Goal: Book appointment/travel/reservation

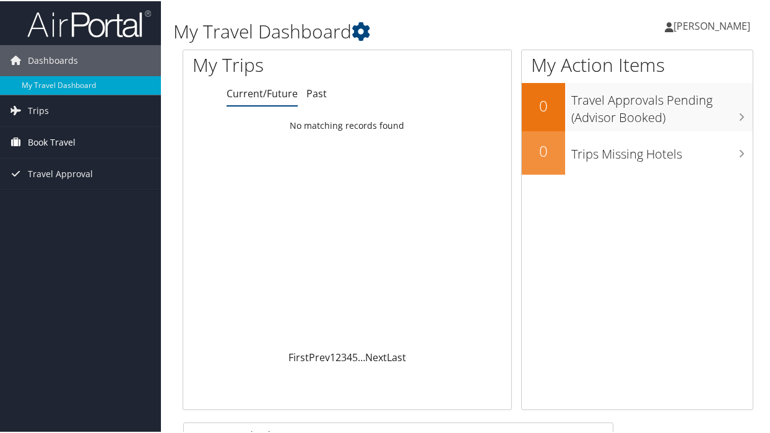
click at [58, 141] on span "Book Travel" at bounding box center [52, 141] width 48 height 31
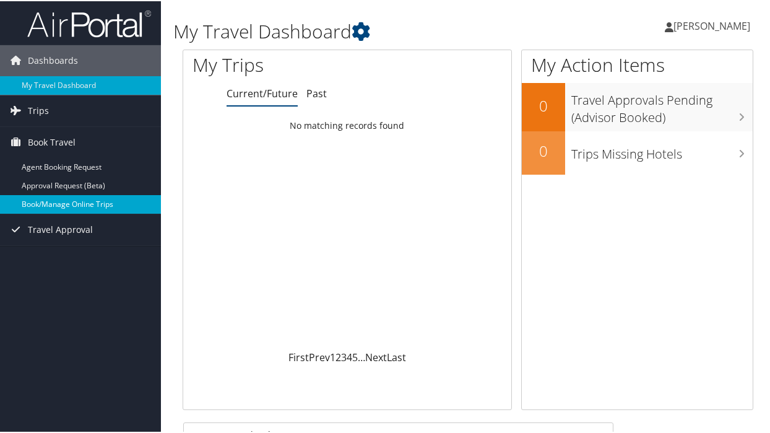
click at [69, 197] on link "Book/Manage Online Trips" at bounding box center [80, 203] width 161 height 19
